Goal: Task Accomplishment & Management: Manage account settings

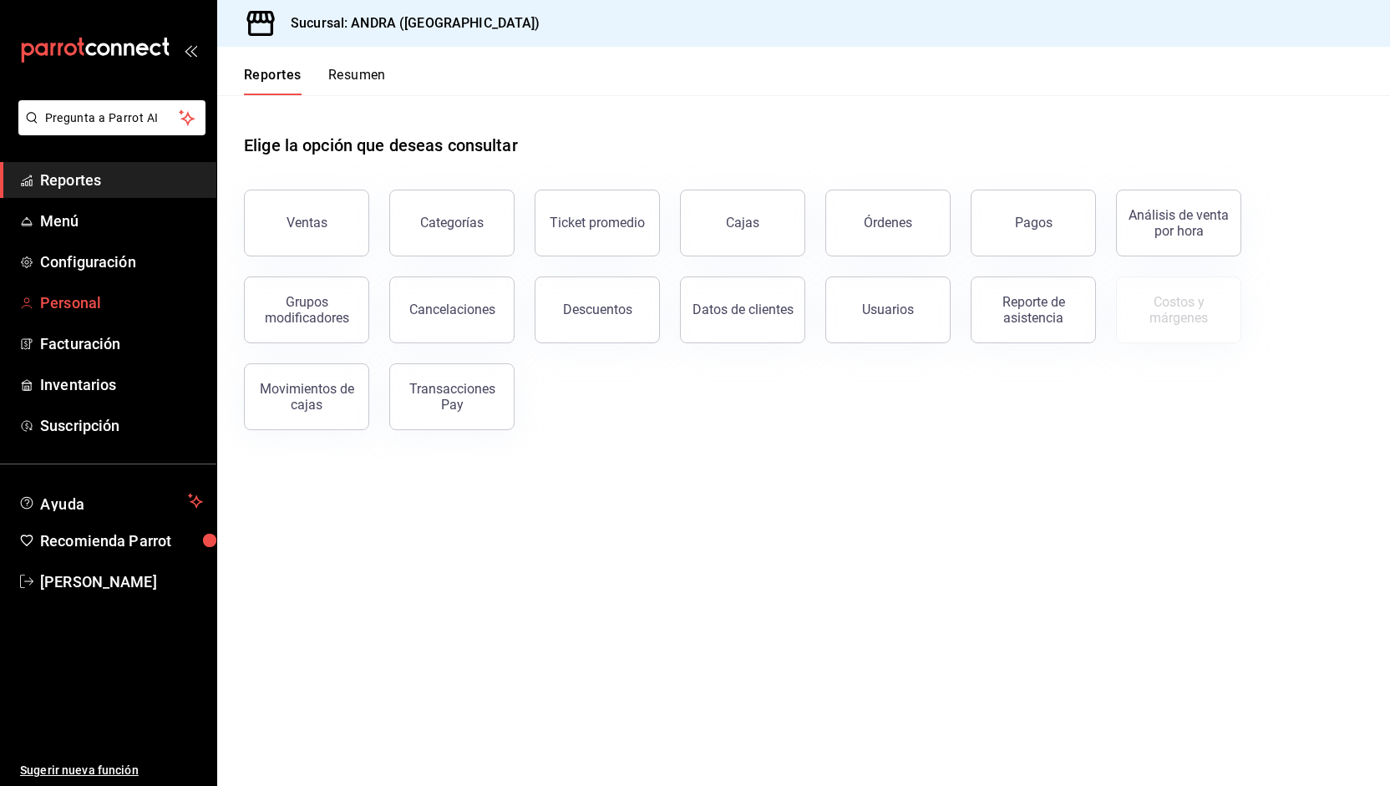
click at [76, 294] on span "Personal" at bounding box center [121, 303] width 163 height 23
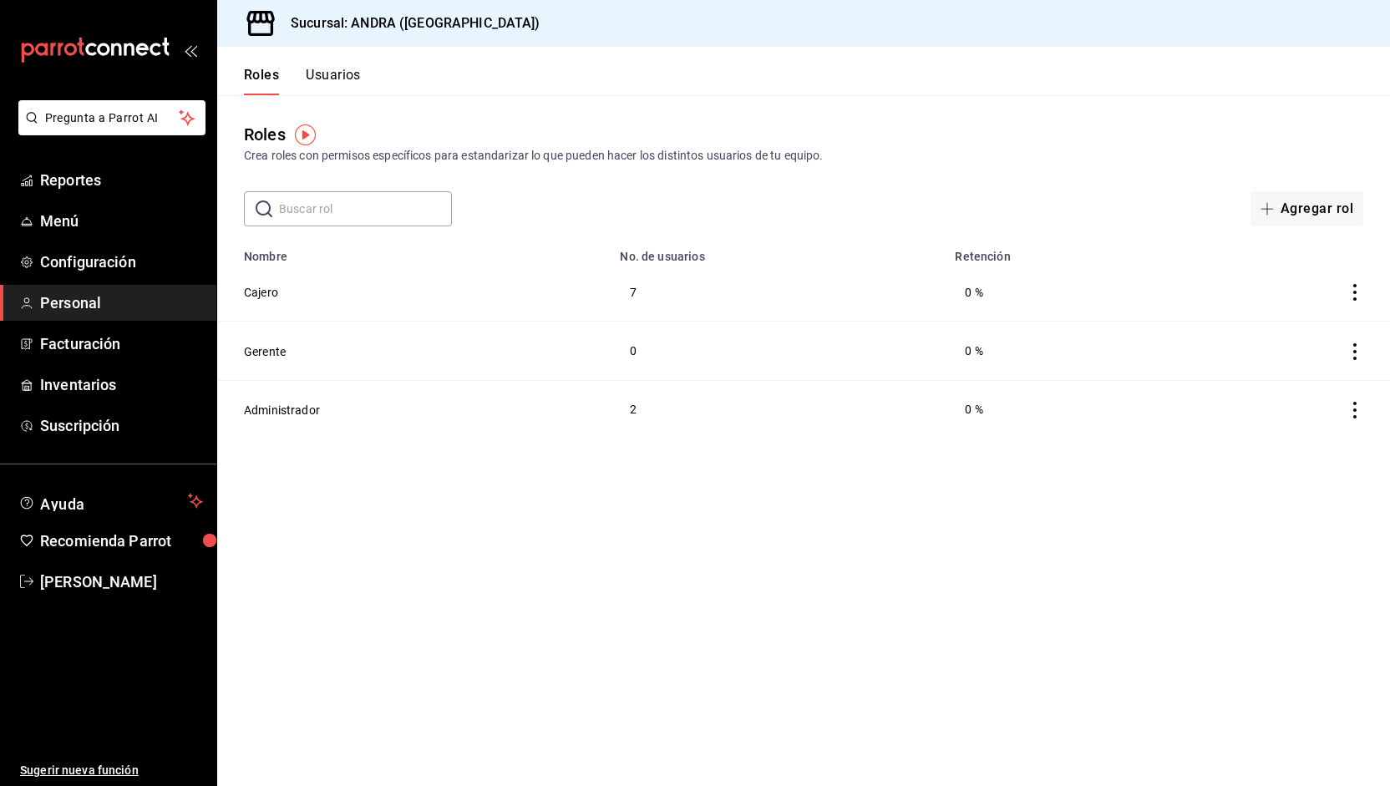
click at [335, 78] on button "Usuarios" at bounding box center [333, 81] width 55 height 28
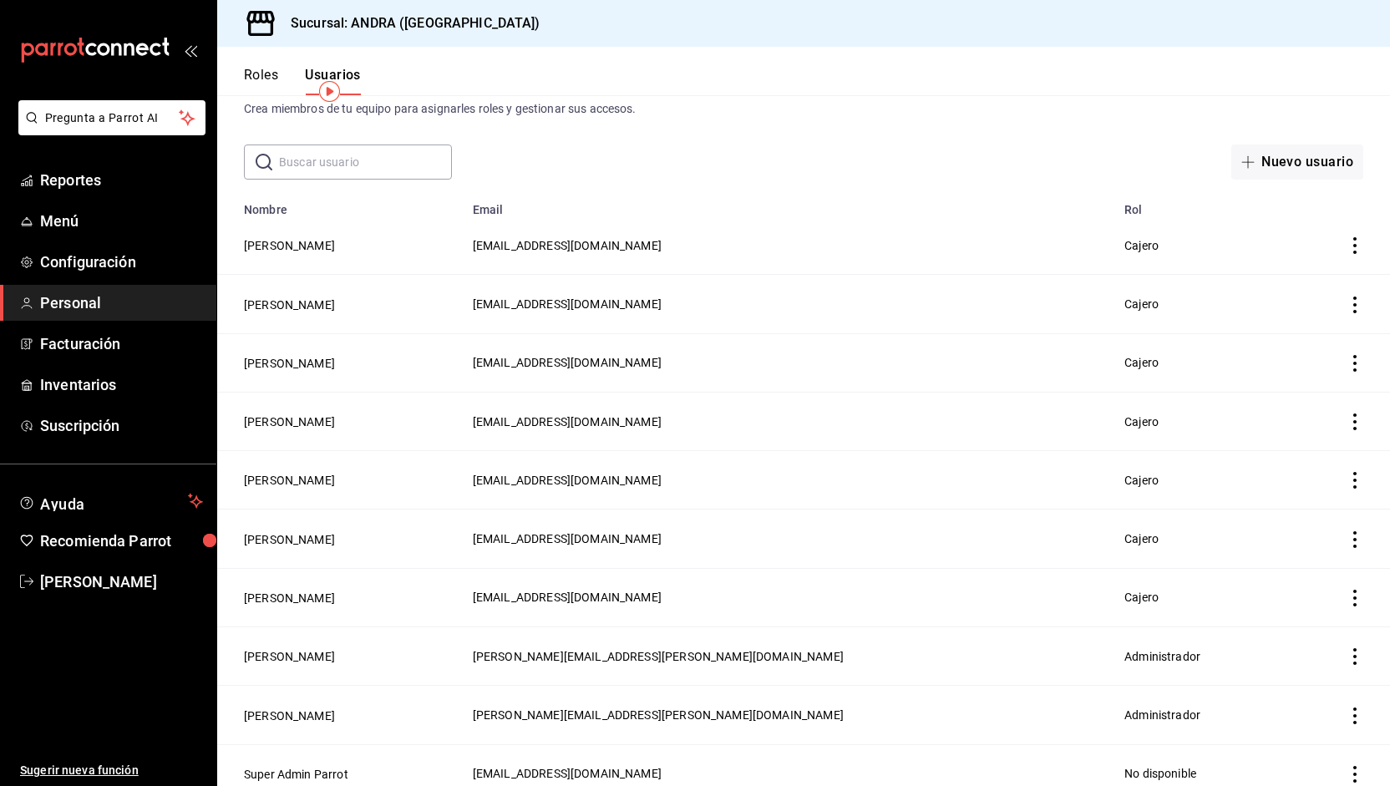
scroll to position [58, 0]
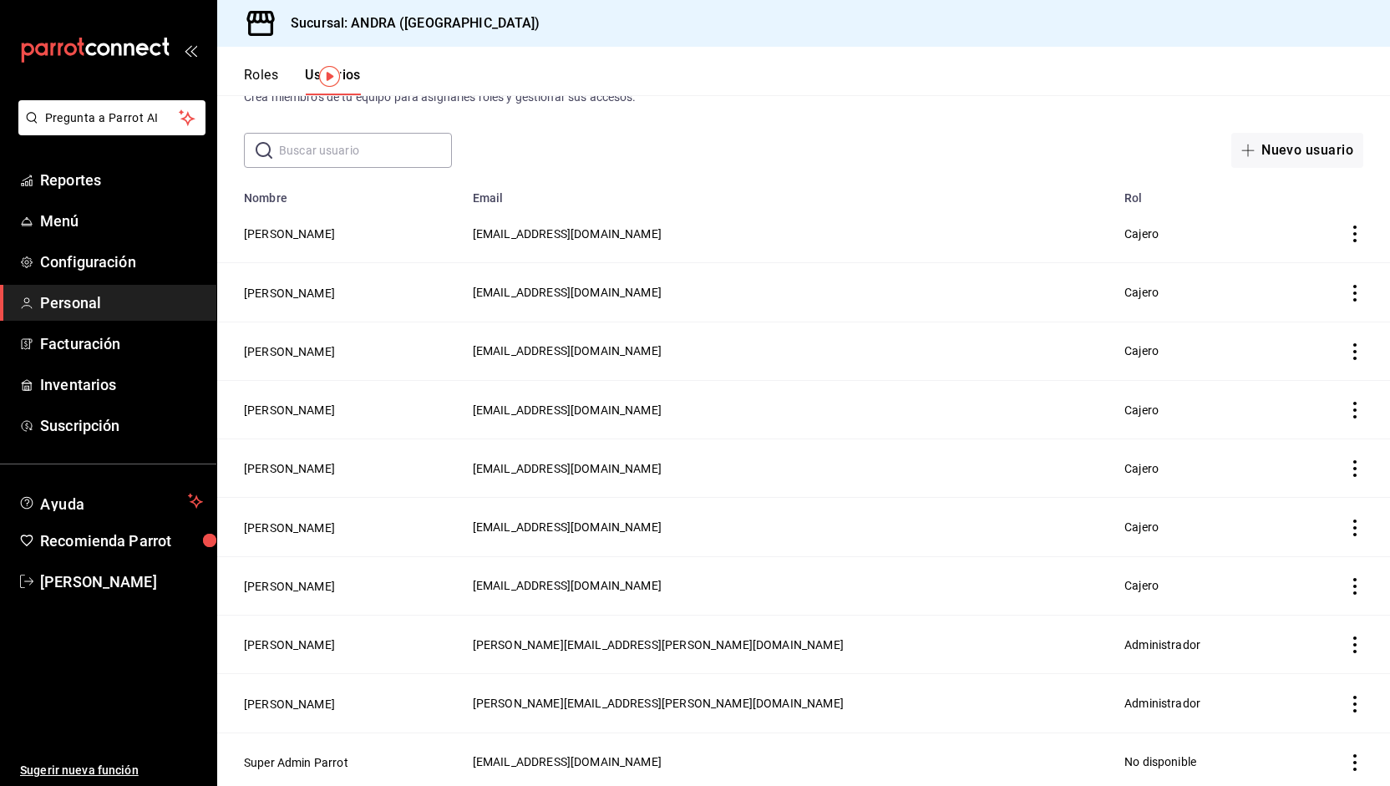
click at [1347, 230] on icon "actions" at bounding box center [1355, 234] width 17 height 17
click at [1282, 264] on span "Eliminar" at bounding box center [1282, 258] width 43 height 13
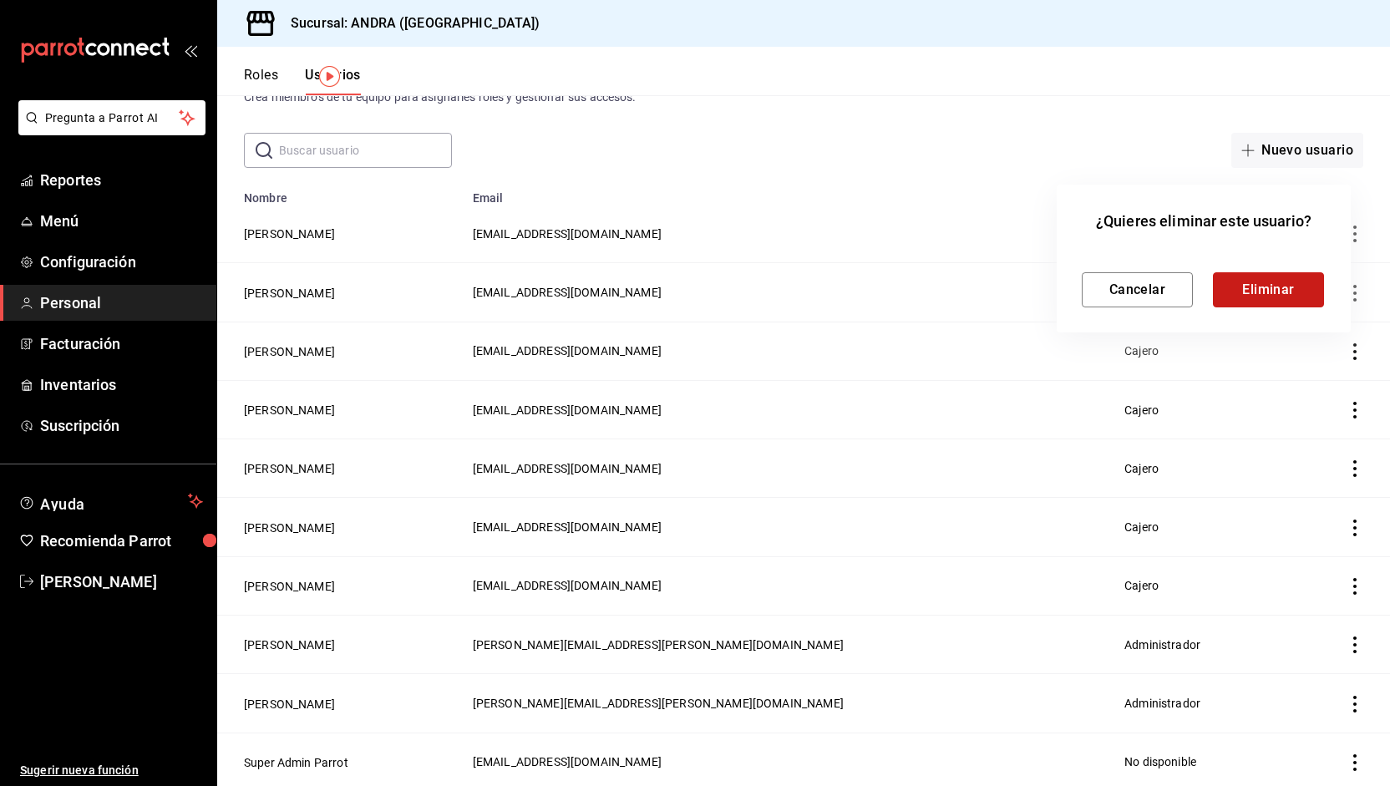
click at [1295, 292] on button "Eliminar" at bounding box center [1268, 289] width 111 height 35
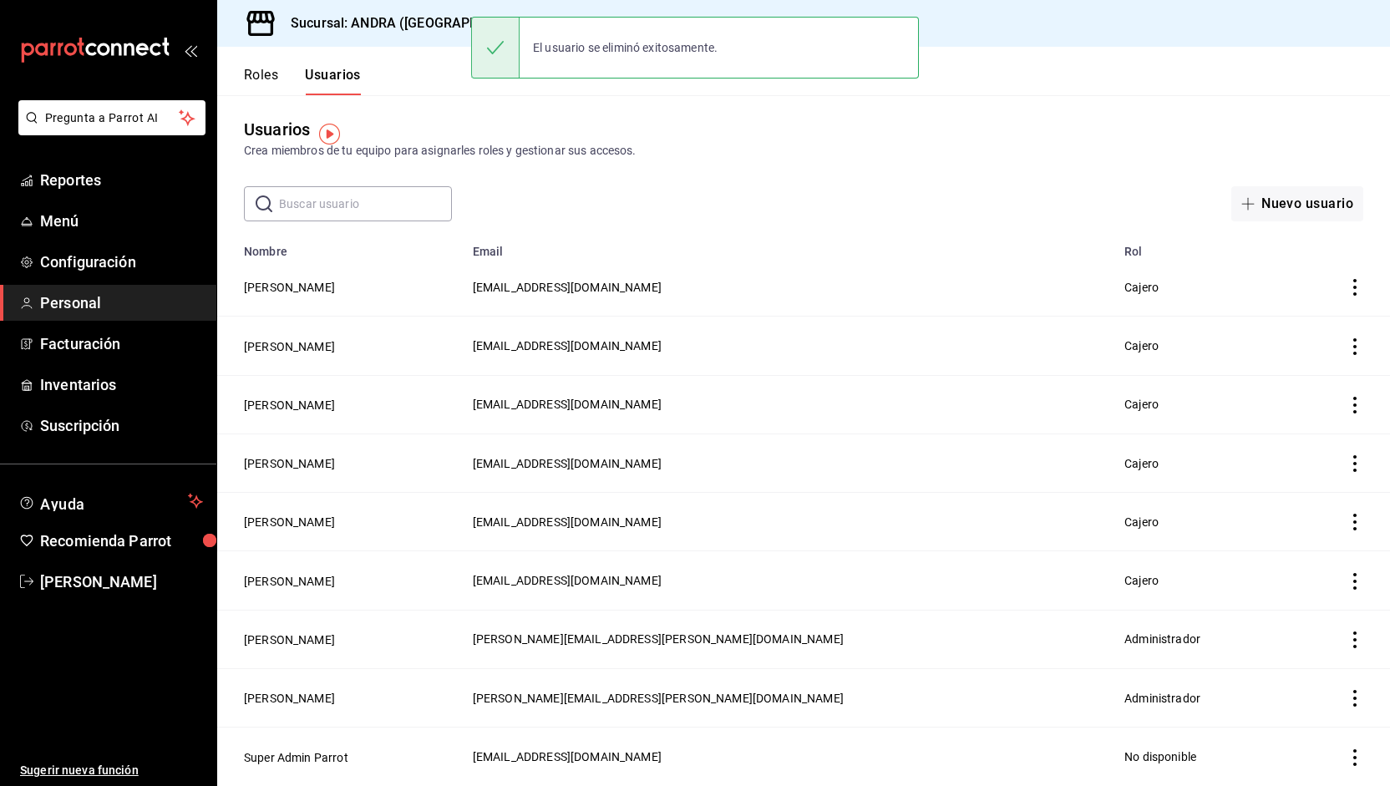
scroll to position [0, 0]
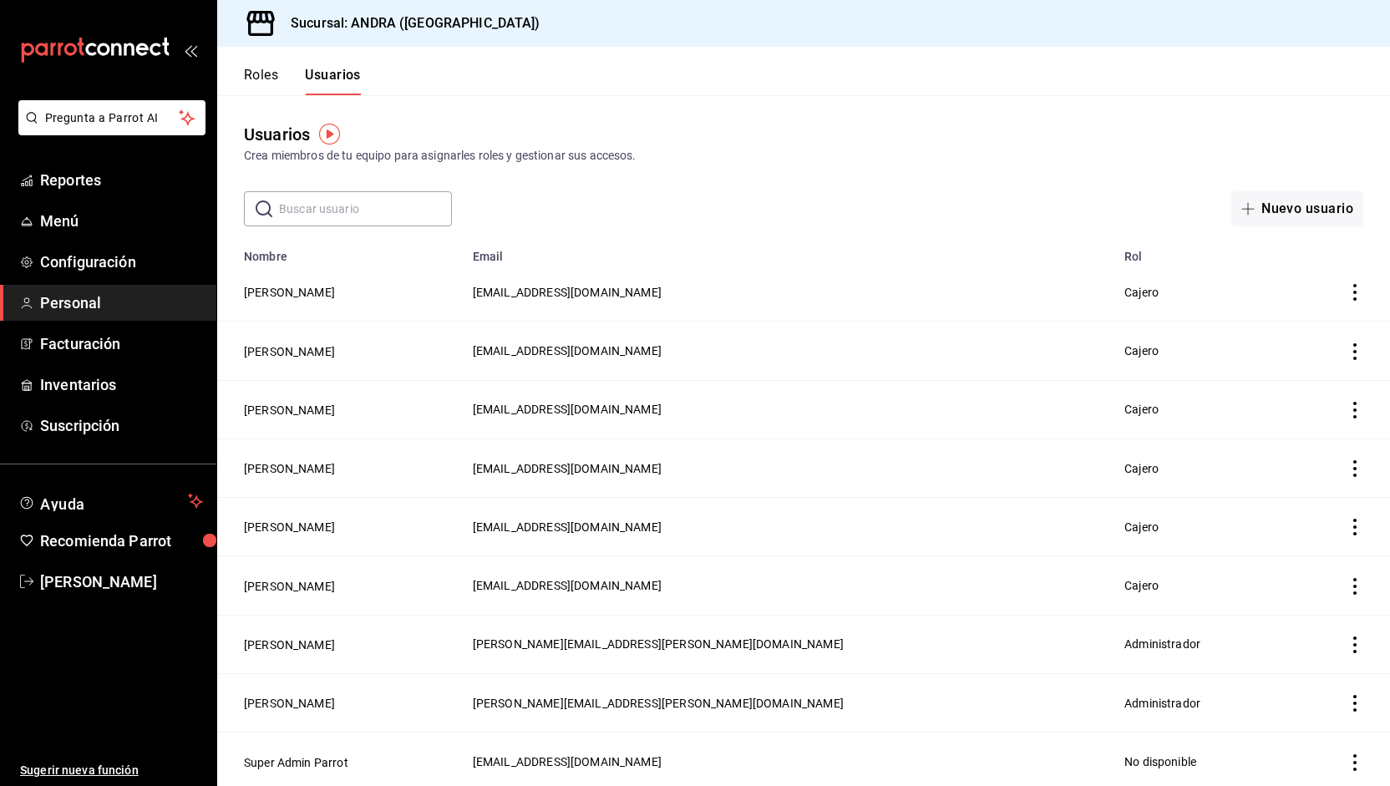
click at [1347, 349] on icon "actions" at bounding box center [1355, 351] width 17 height 17
click at [1297, 388] on li "Eliminar" at bounding box center [1281, 374] width 140 height 47
click at [1272, 401] on button "Eliminar" at bounding box center [1268, 406] width 111 height 35
